Goal: Use online tool/utility: Utilize a website feature to perform a specific function

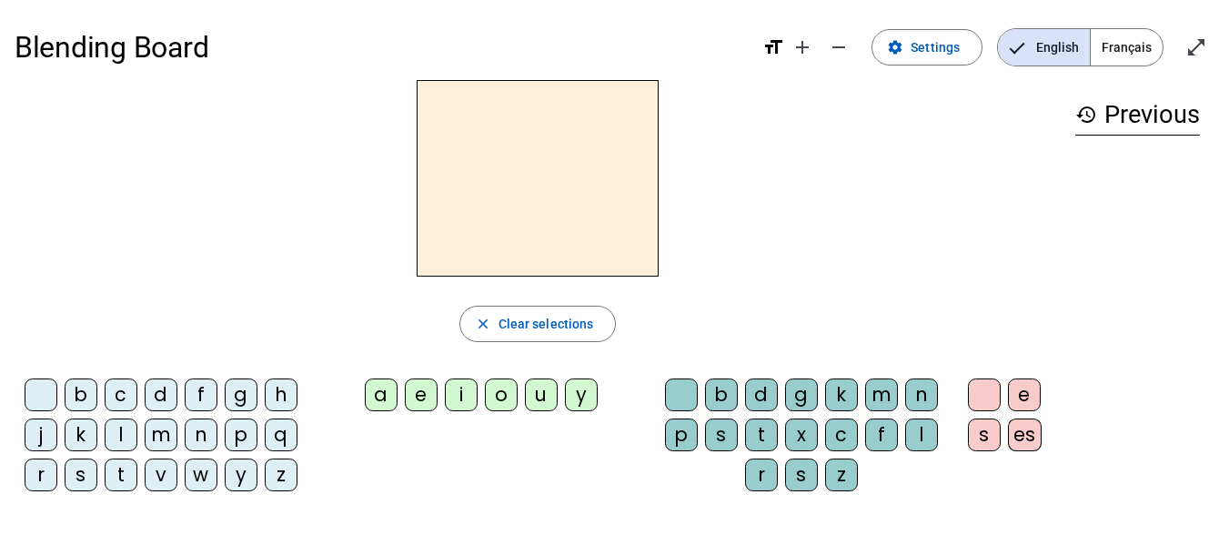
click at [467, 401] on div "i" at bounding box center [461, 395] width 33 height 33
click at [112, 431] on div "l" at bounding box center [121, 435] width 33 height 33
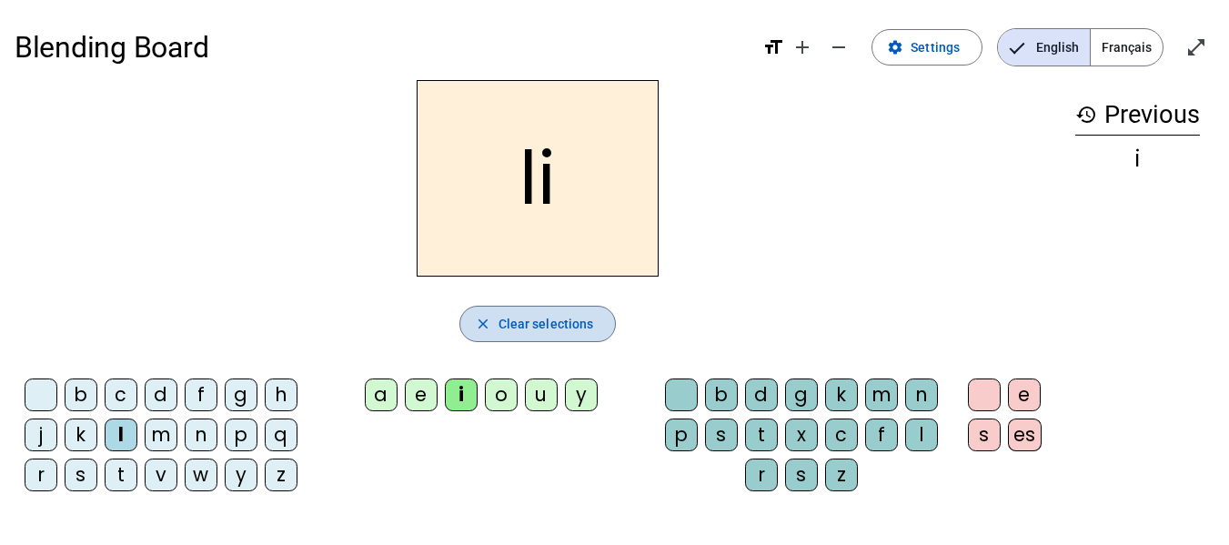
click at [539, 335] on span "button" at bounding box center [538, 324] width 156 height 44
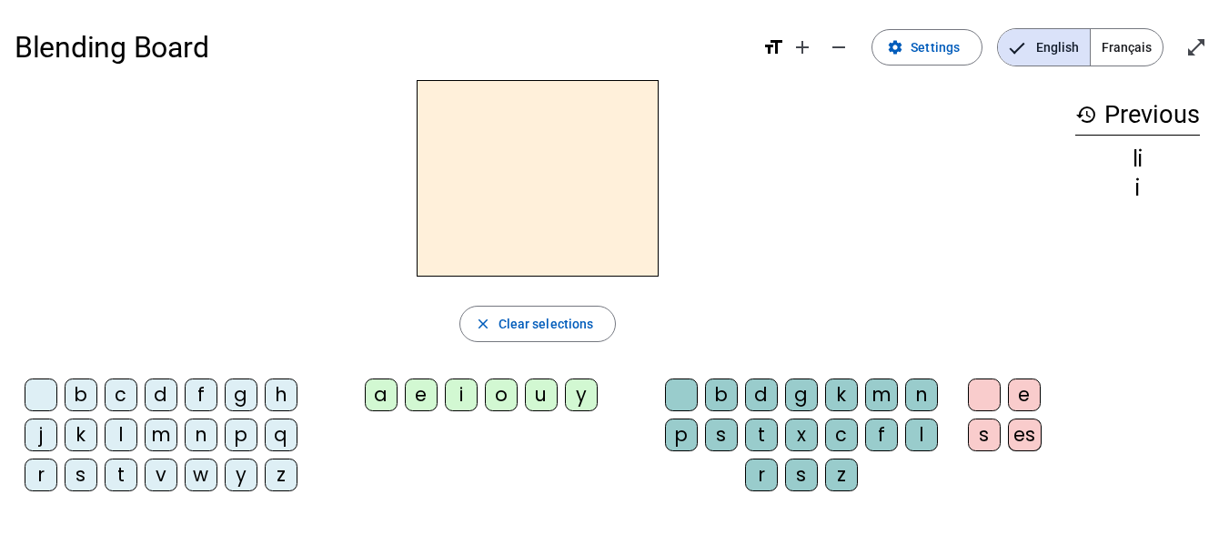
click at [156, 442] on div "m" at bounding box center [161, 435] width 33 height 33
click at [469, 398] on div "i" at bounding box center [461, 395] width 33 height 33
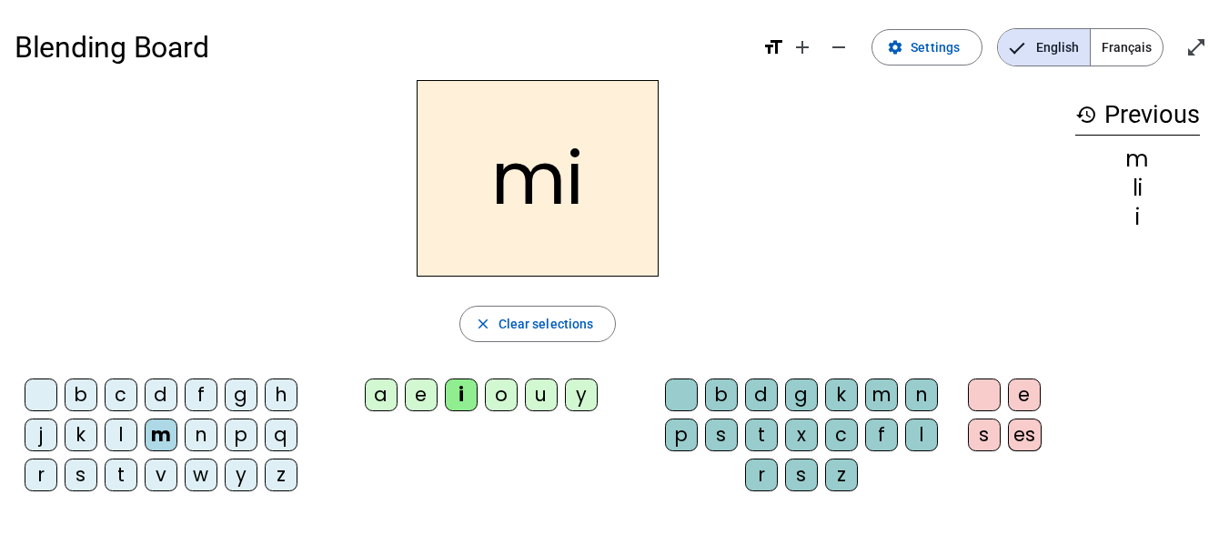
click at [128, 433] on div "l" at bounding box center [121, 435] width 33 height 33
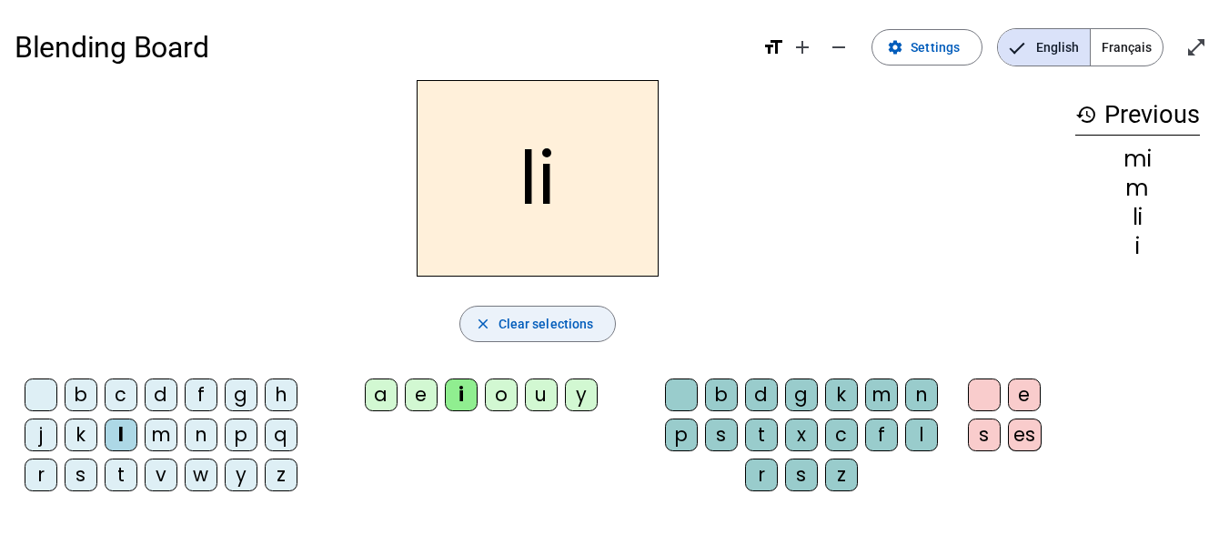
click at [530, 325] on span "Clear selections" at bounding box center [547, 324] width 96 height 22
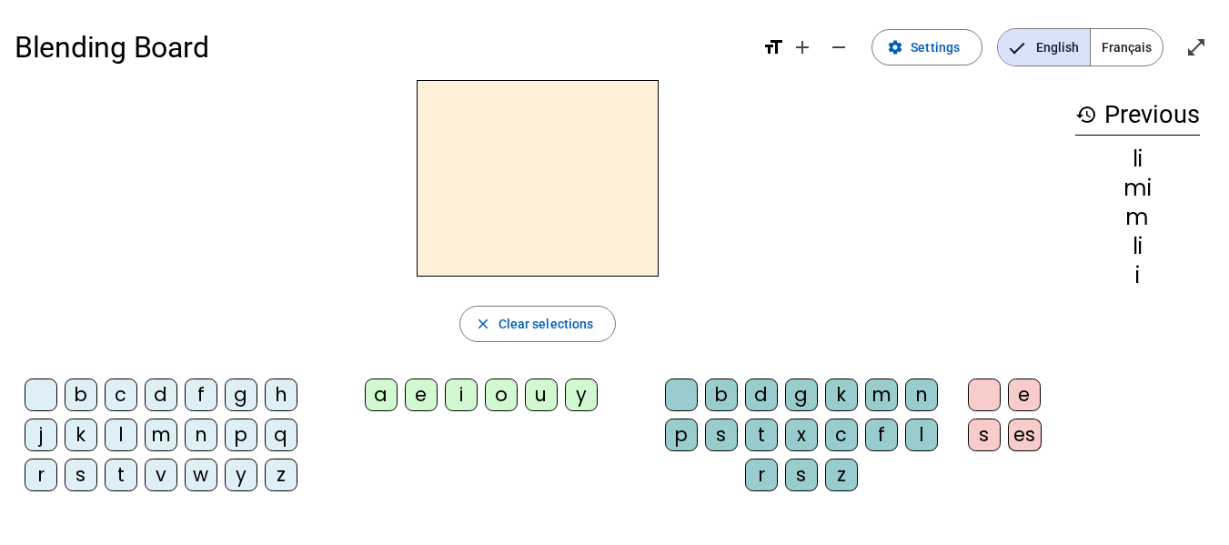
click at [156, 439] on div "m" at bounding box center [161, 435] width 33 height 33
click at [457, 402] on div "i" at bounding box center [461, 395] width 33 height 33
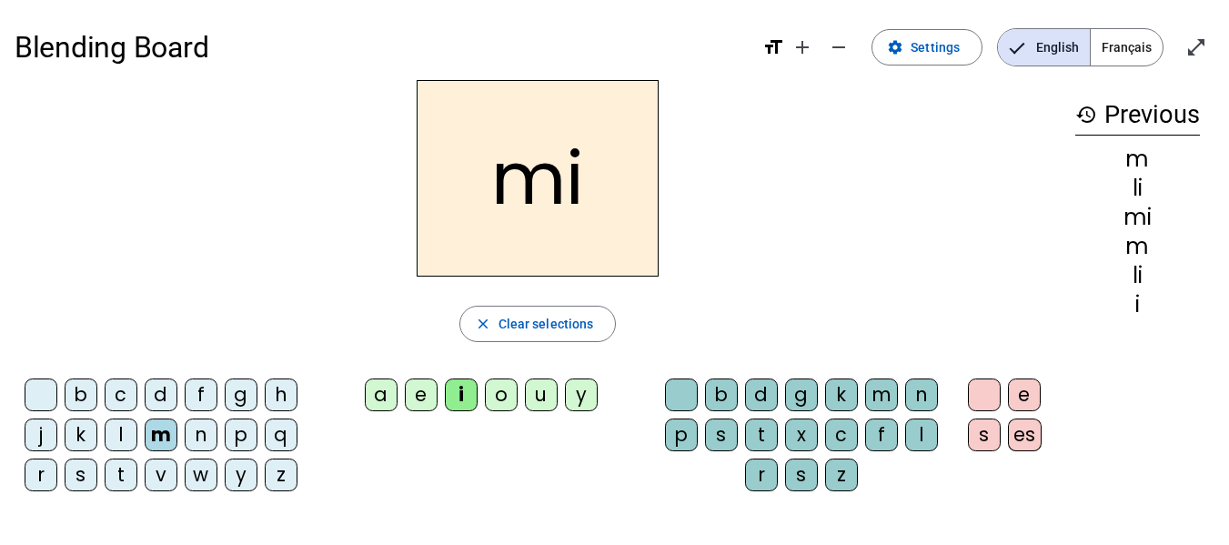
click at [917, 450] on div "l" at bounding box center [921, 435] width 33 height 33
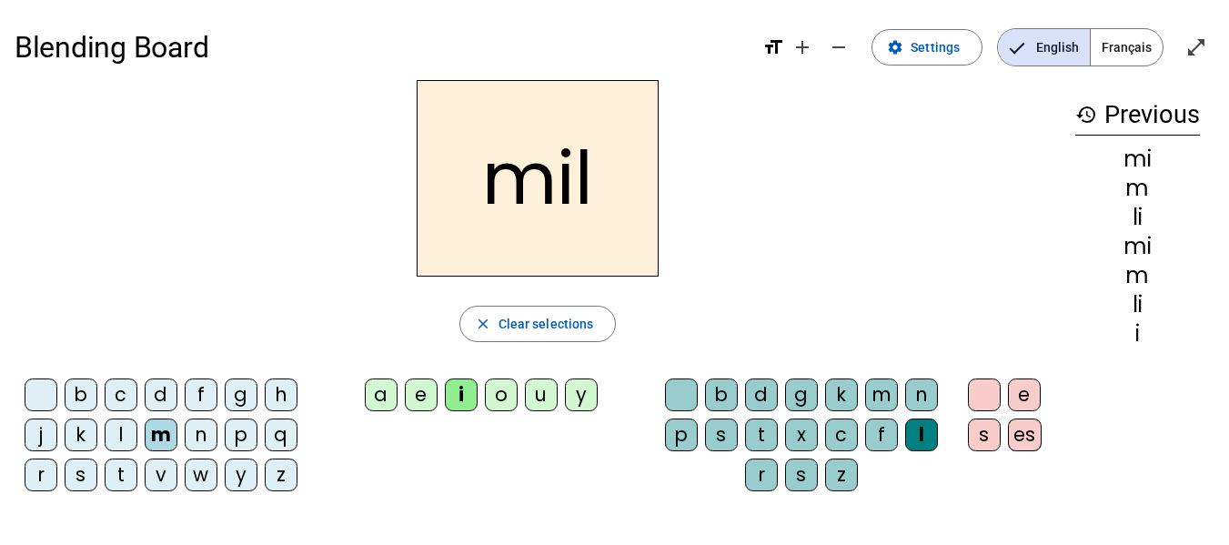
click at [372, 391] on div "a" at bounding box center [381, 395] width 33 height 33
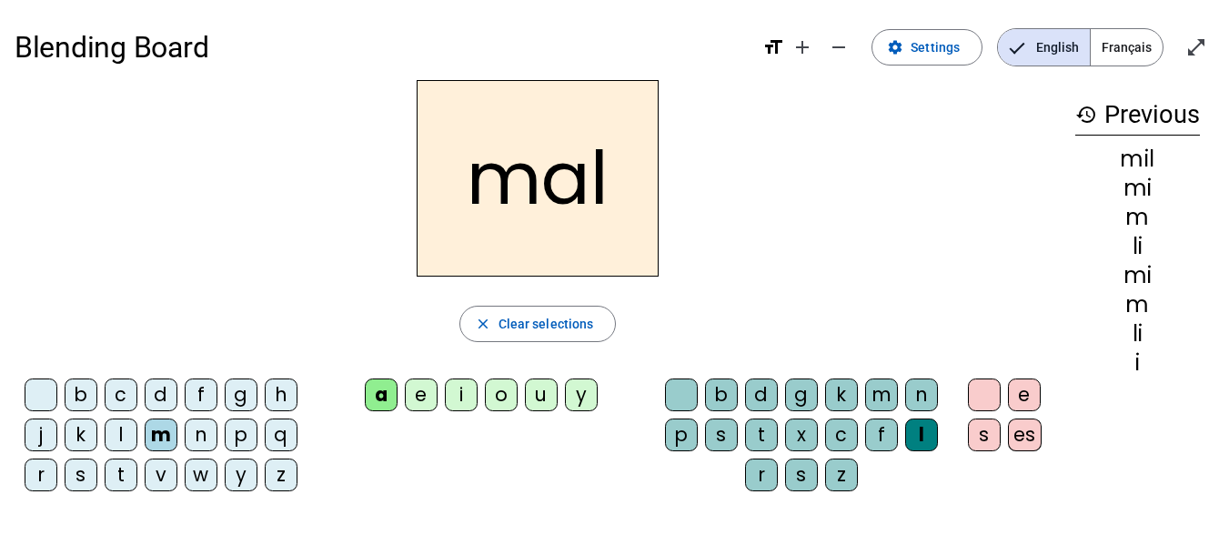
click at [930, 427] on div "l" at bounding box center [921, 435] width 33 height 33
click at [934, 439] on div "l" at bounding box center [921, 435] width 33 height 33
click at [926, 441] on div "l" at bounding box center [921, 435] width 33 height 33
click at [508, 340] on span "button" at bounding box center [538, 324] width 156 height 44
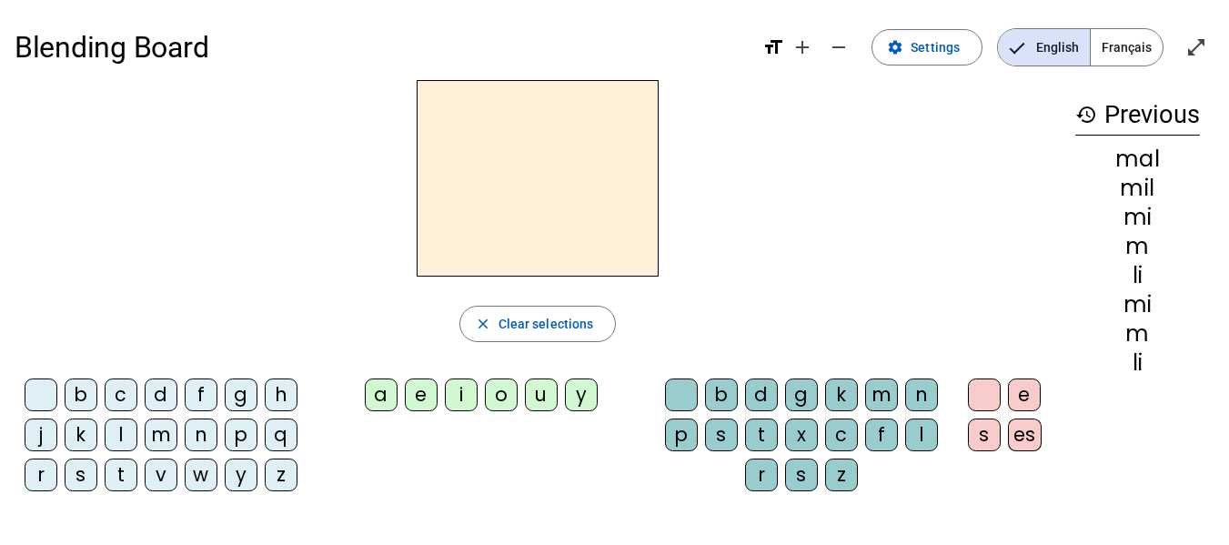
click at [152, 441] on div "m" at bounding box center [161, 435] width 33 height 33
click at [373, 396] on div "a" at bounding box center [381, 395] width 33 height 33
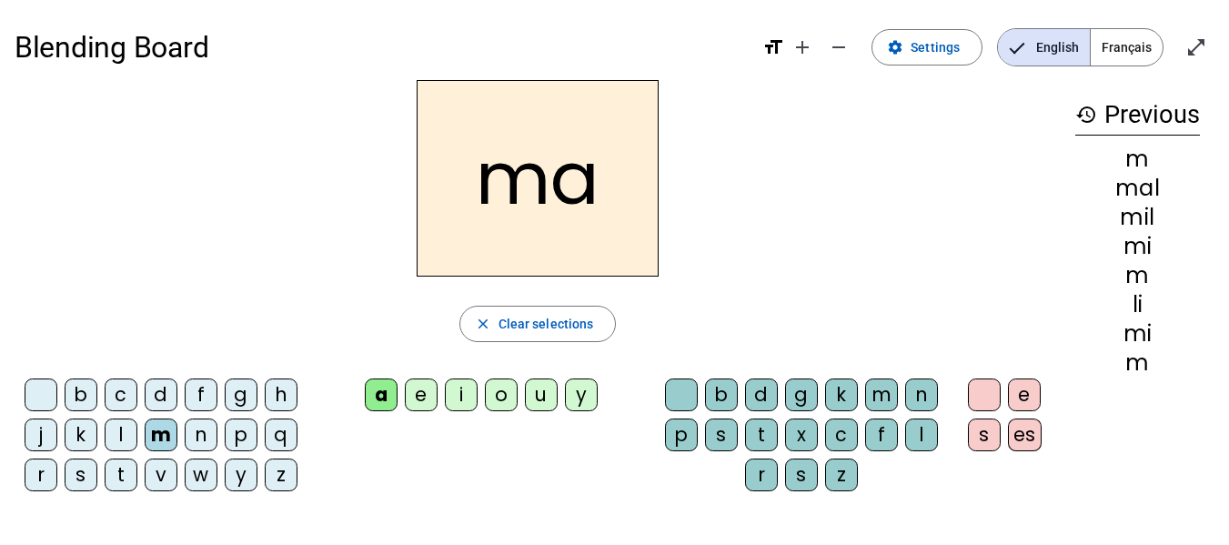
click at [120, 439] on div "l" at bounding box center [121, 435] width 33 height 33
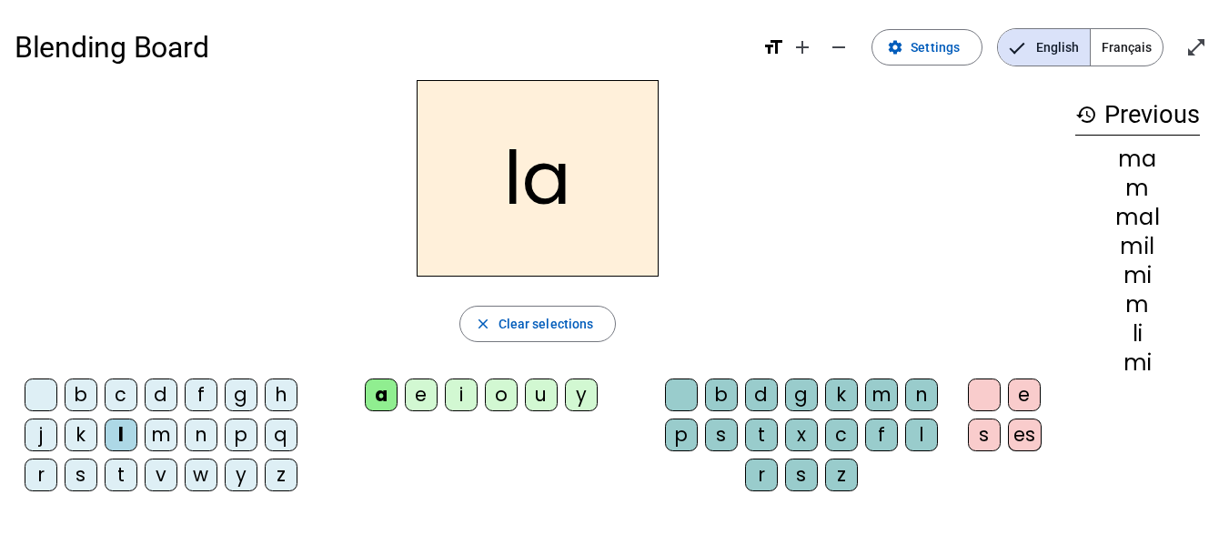
click at [547, 385] on div "u" at bounding box center [541, 395] width 33 height 33
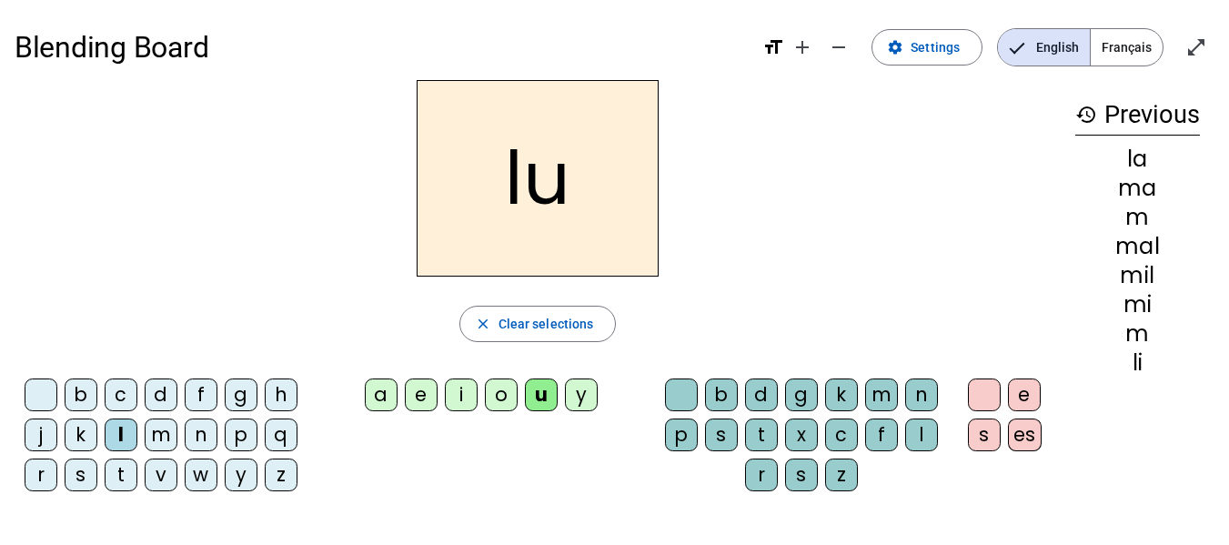
click at [164, 389] on div "d" at bounding box center [161, 395] width 33 height 33
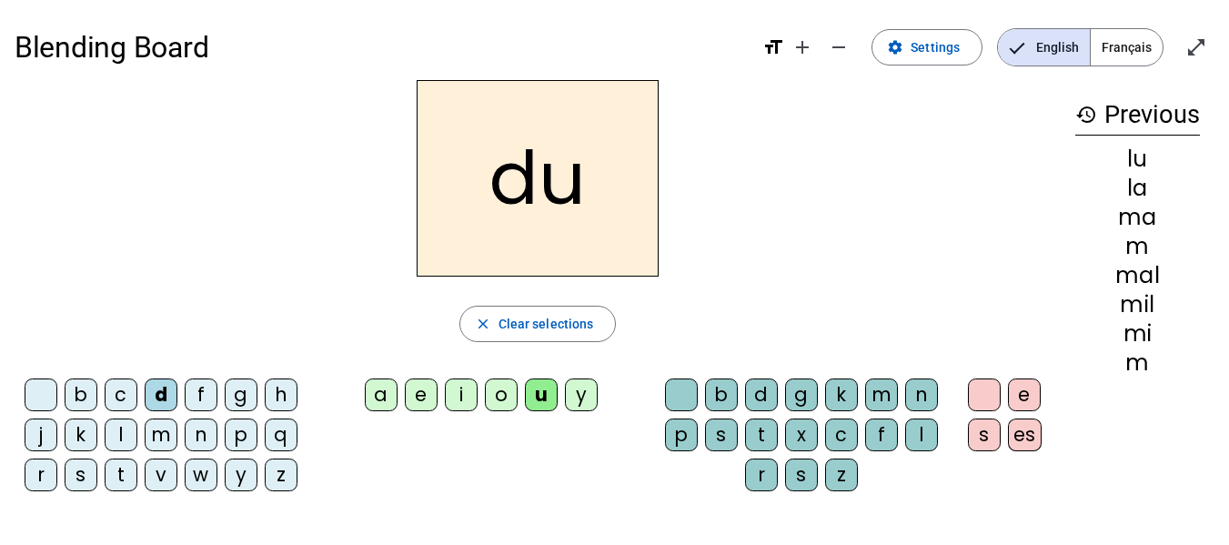
click at [127, 480] on div "t" at bounding box center [121, 475] width 33 height 33
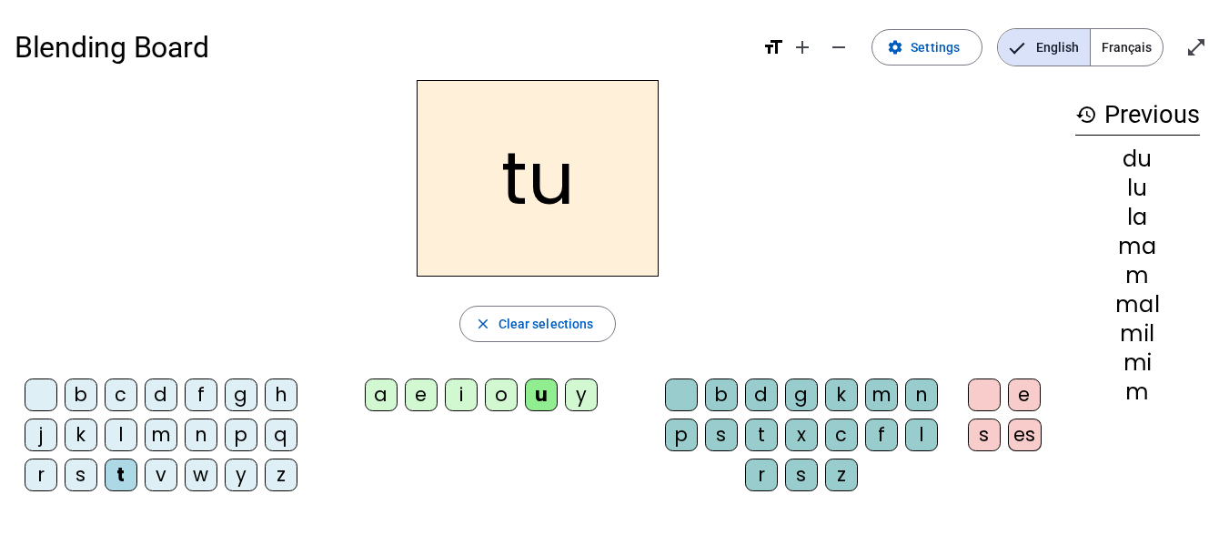
click at [426, 396] on div "e" at bounding box center [421, 395] width 33 height 33
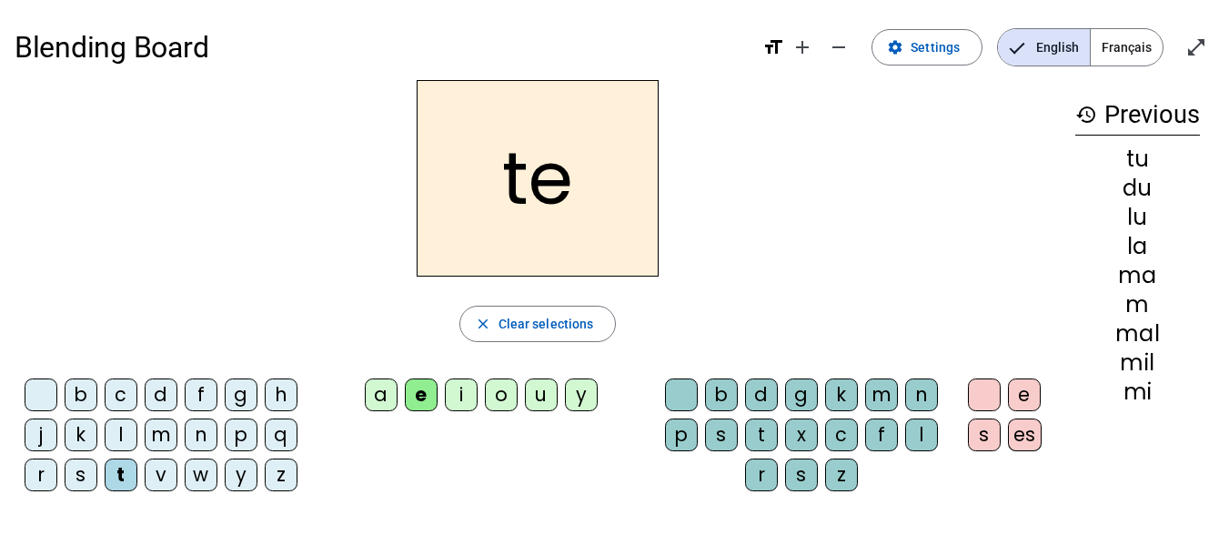
click at [157, 396] on div "d" at bounding box center [161, 395] width 33 height 33
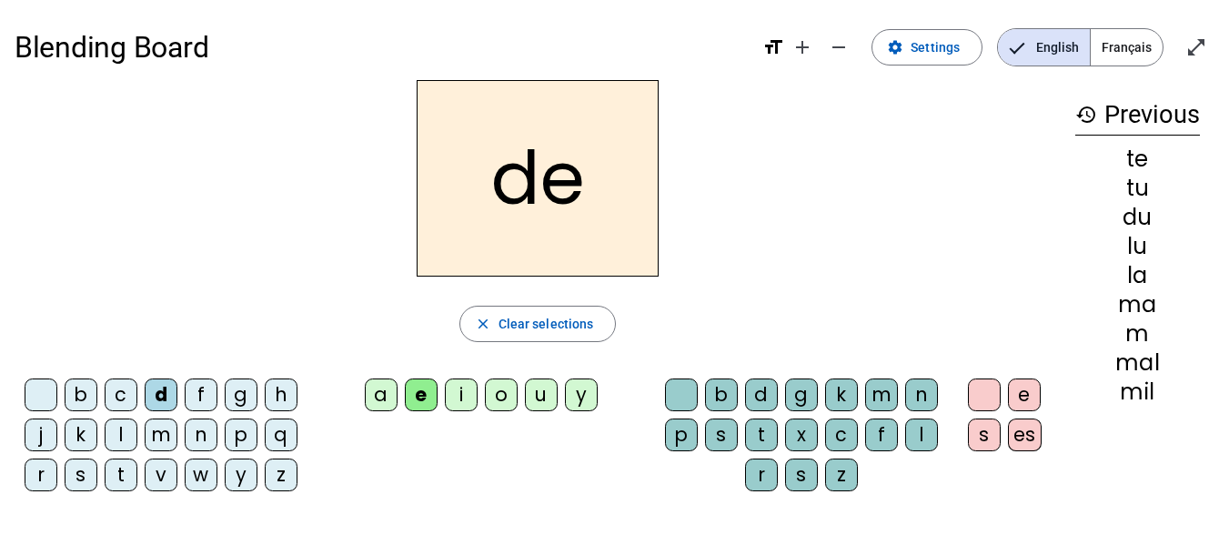
click at [36, 441] on div "j" at bounding box center [41, 435] width 33 height 33
